Goal: Navigation & Orientation: Find specific page/section

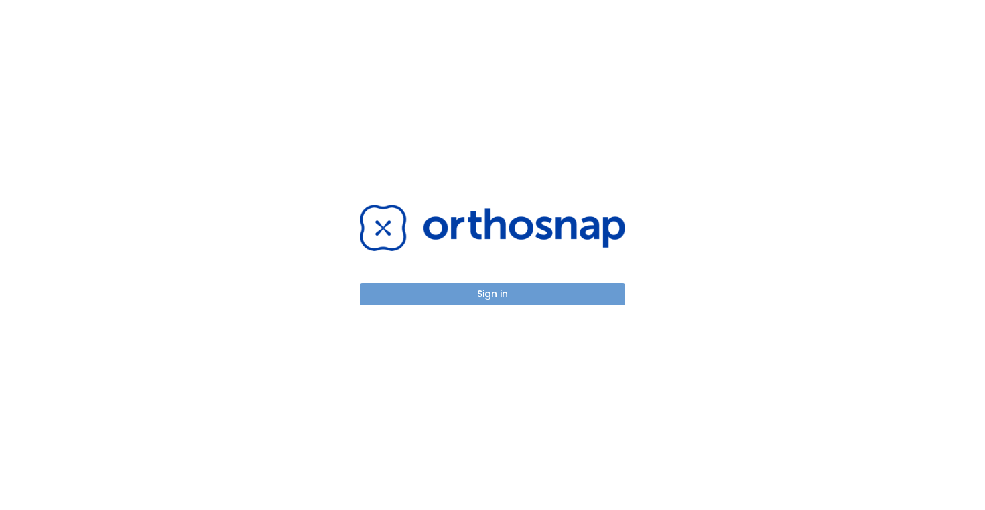
click at [488, 290] on button "Sign in" at bounding box center [492, 294] width 265 height 22
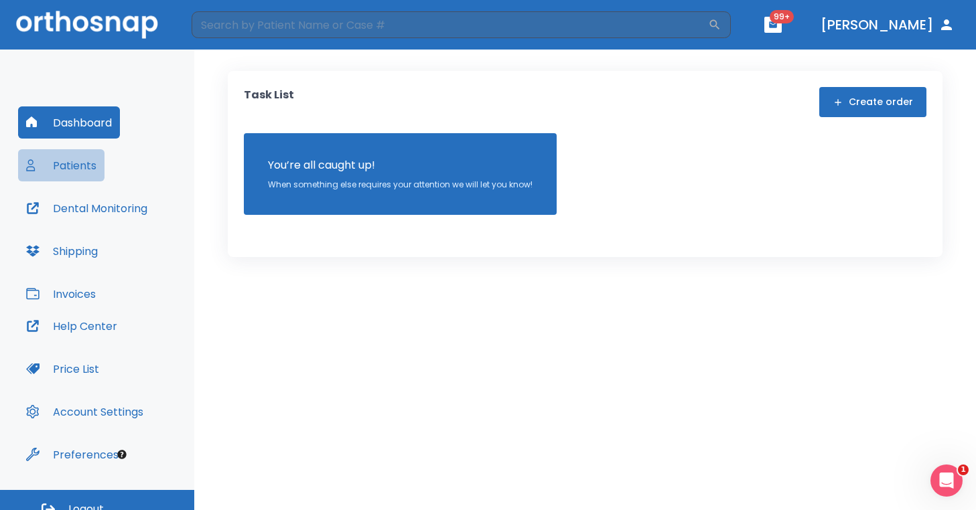
click at [84, 166] on button "Patients" at bounding box center [61, 165] width 86 height 32
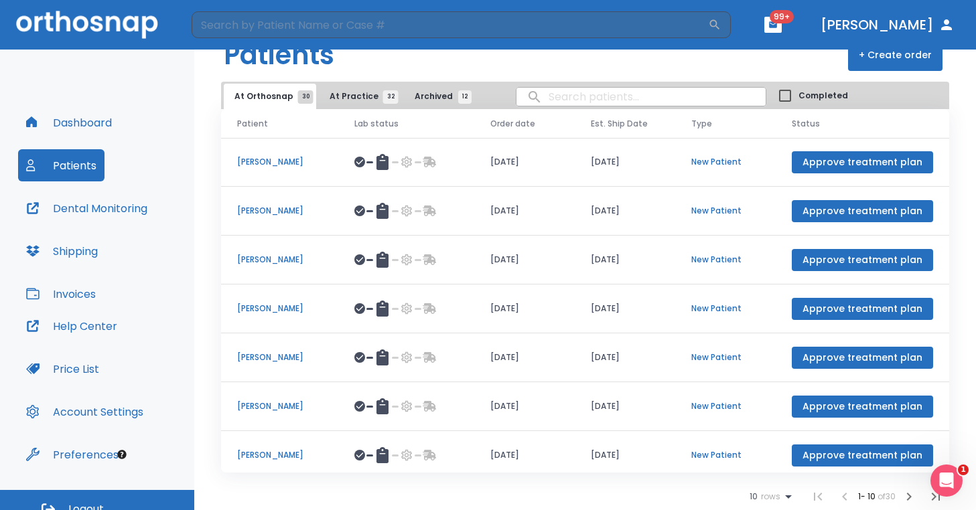
click at [341, 89] on button "At Practice 32" at bounding box center [360, 96] width 82 height 25
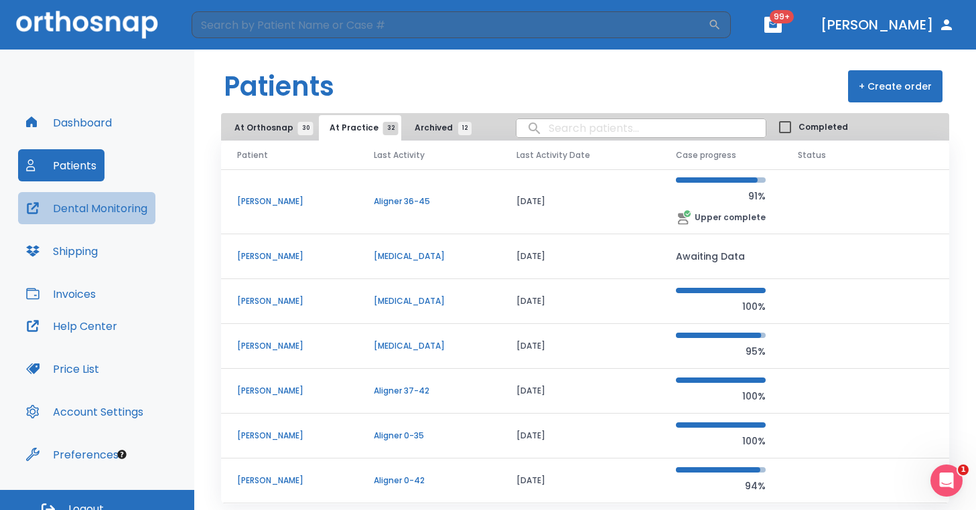
click at [90, 203] on button "Dental Monitoring" at bounding box center [86, 208] width 137 height 32
